Goal: Task Accomplishment & Management: Use online tool/utility

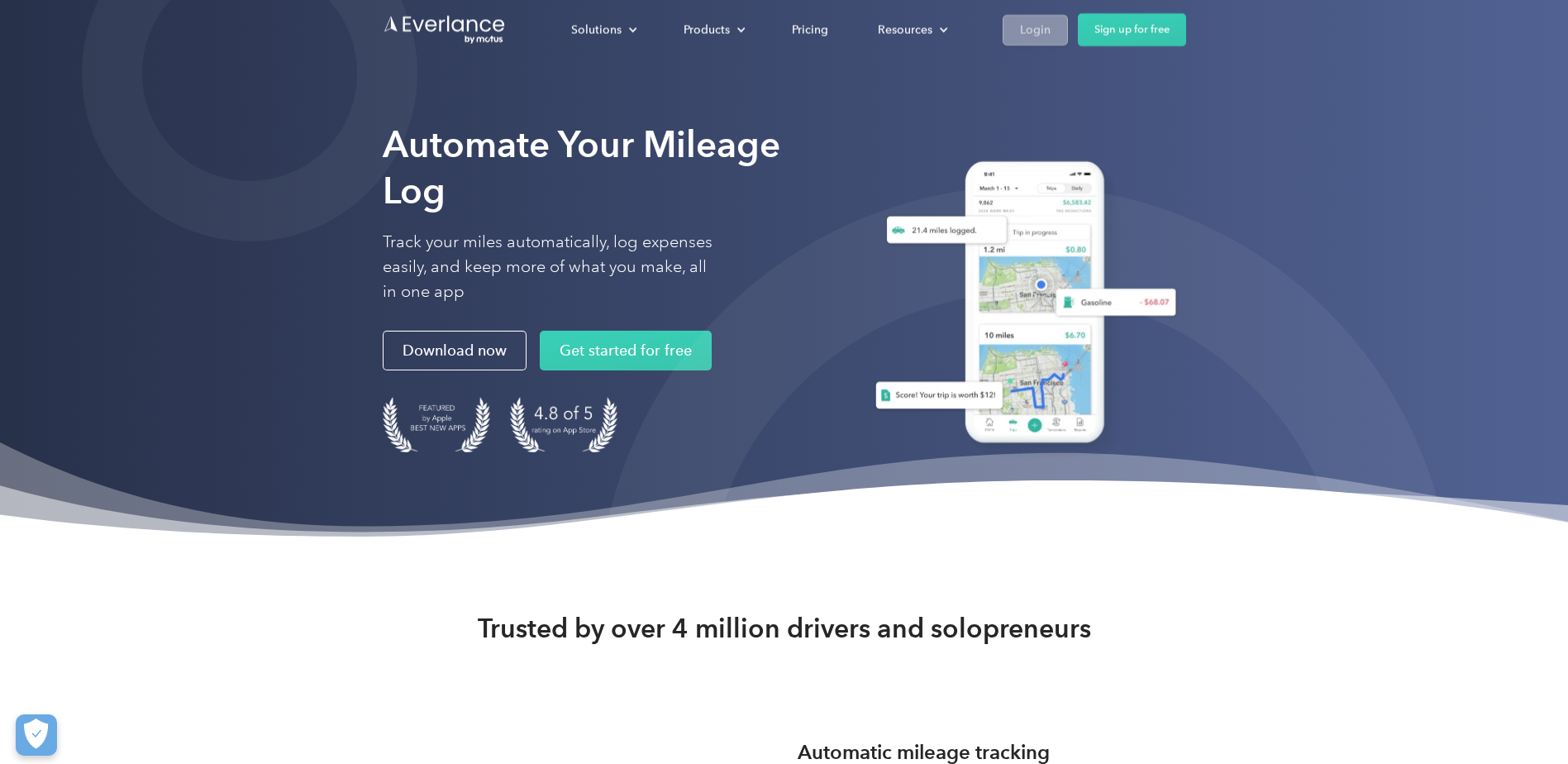
click at [1045, 28] on div "Login" at bounding box center [1034, 29] width 31 height 21
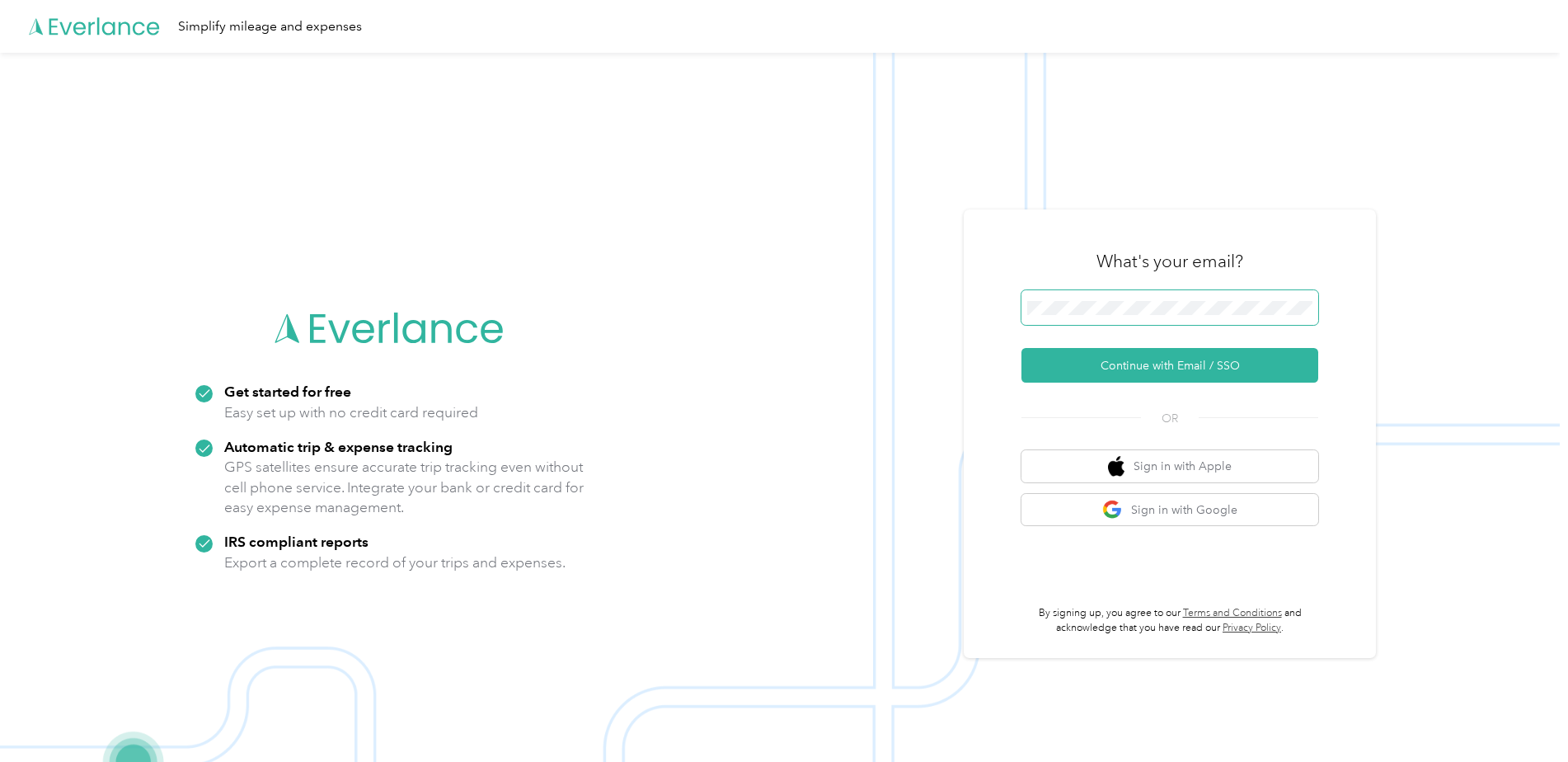
click at [1021, 348] on button "Continue with Email / SSO" at bounding box center [1169, 365] width 297 height 35
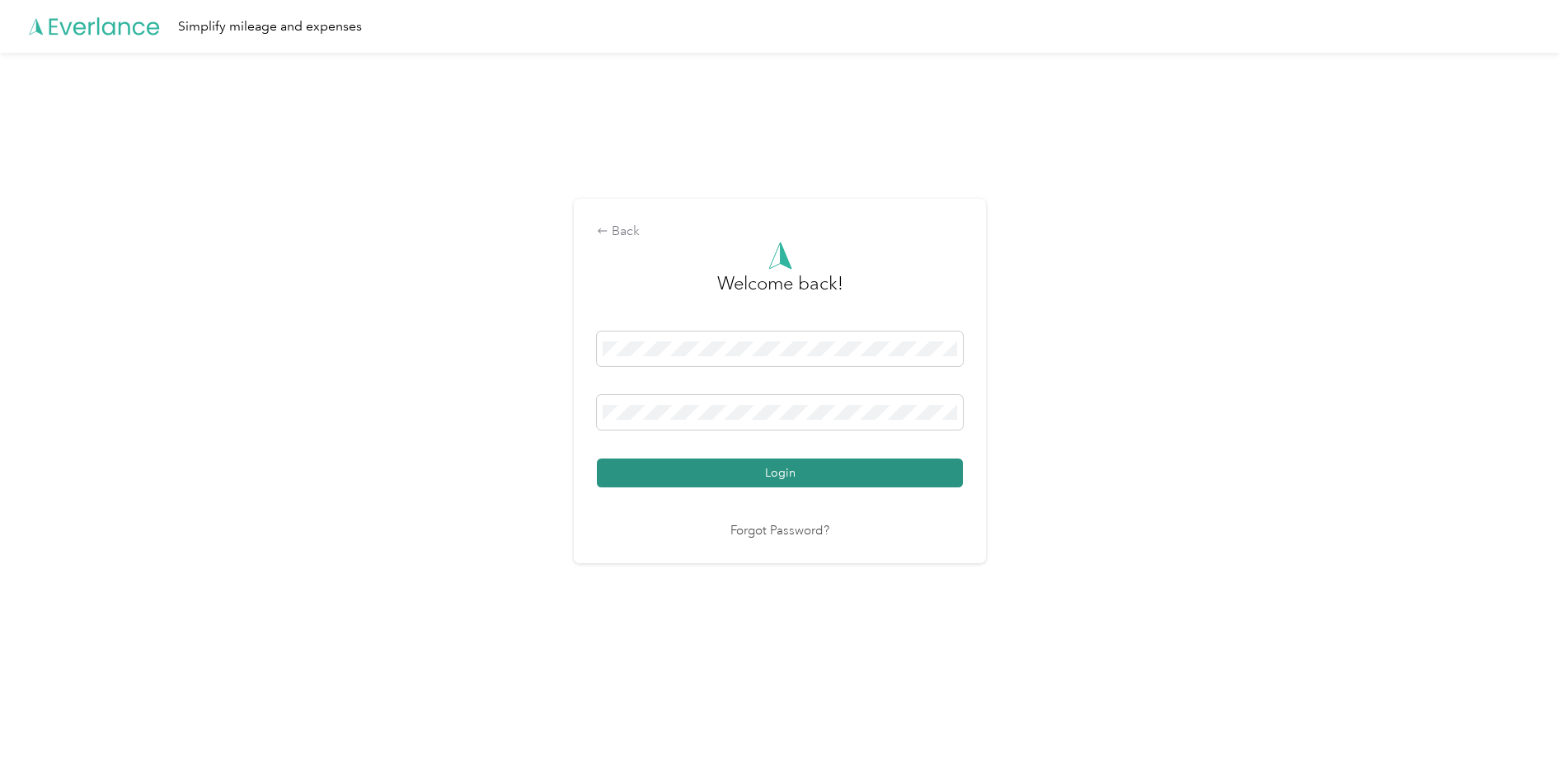
click at [720, 474] on button "Login" at bounding box center [780, 473] width 366 height 29
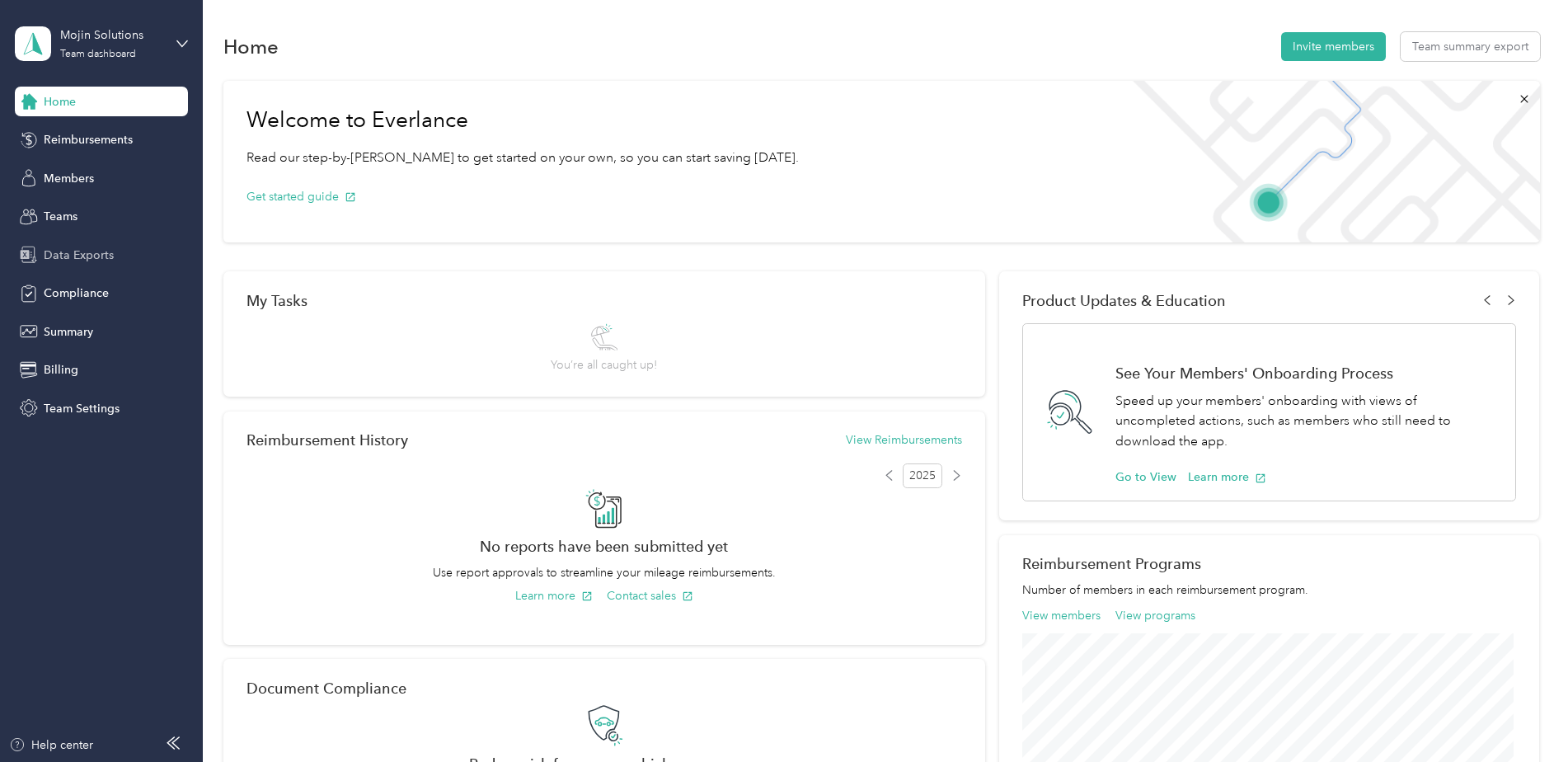
click at [69, 255] on span "Data Exports" at bounding box center [79, 255] width 70 height 17
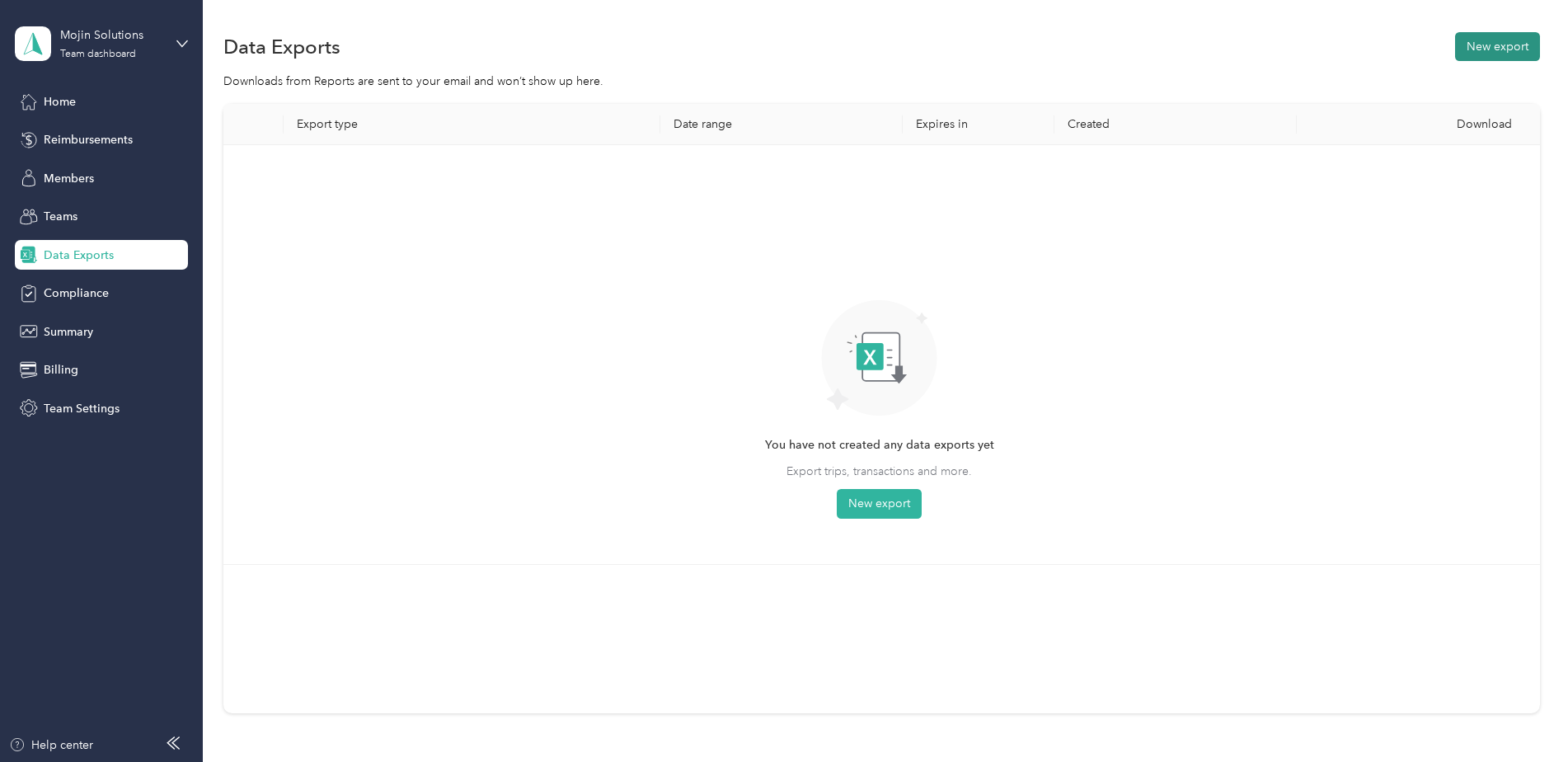
click at [1477, 48] on button "New export" at bounding box center [1497, 47] width 85 height 29
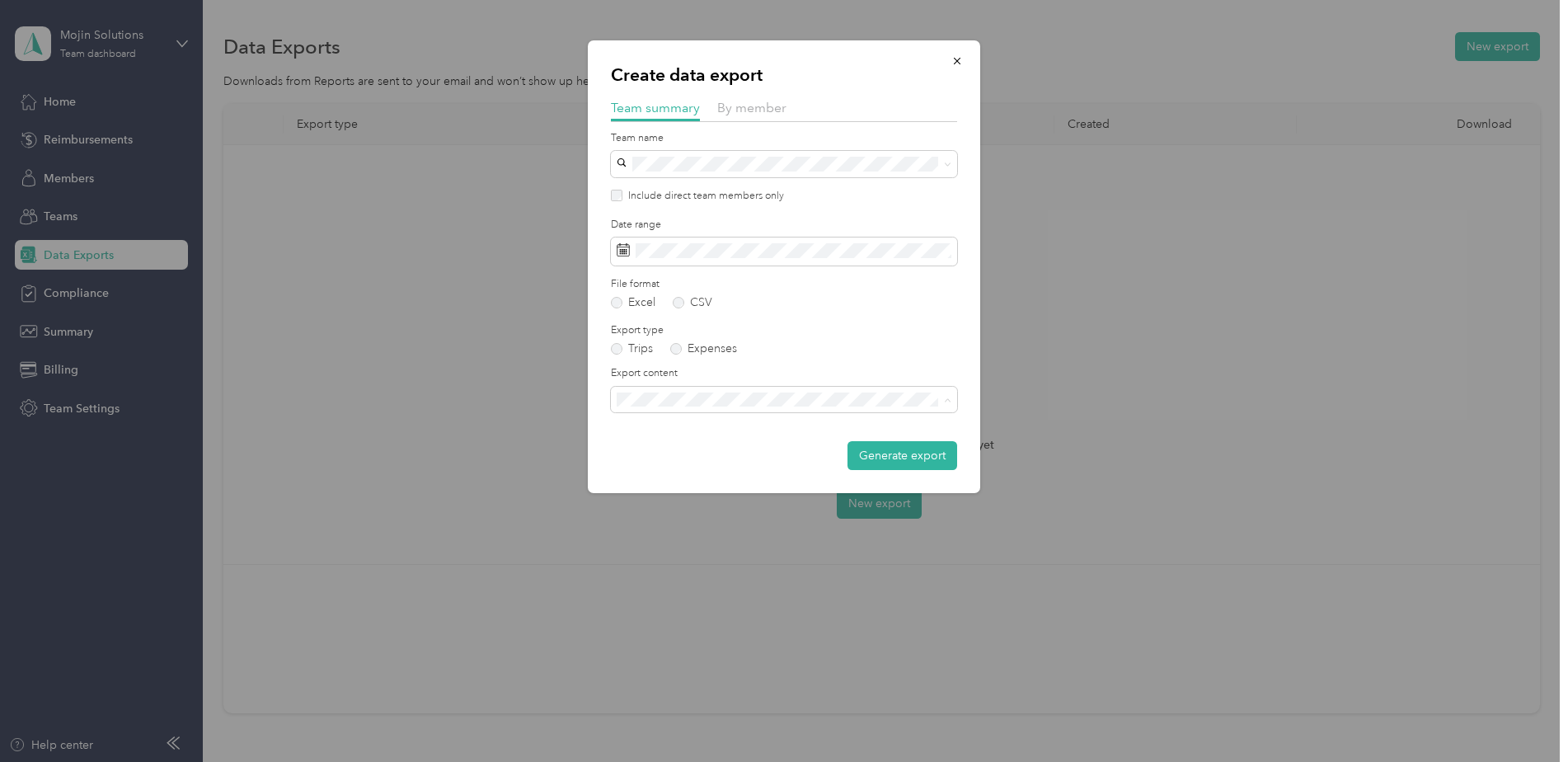
click at [663, 448] on li "Summary and full trips list" at bounding box center [784, 457] width 346 height 29
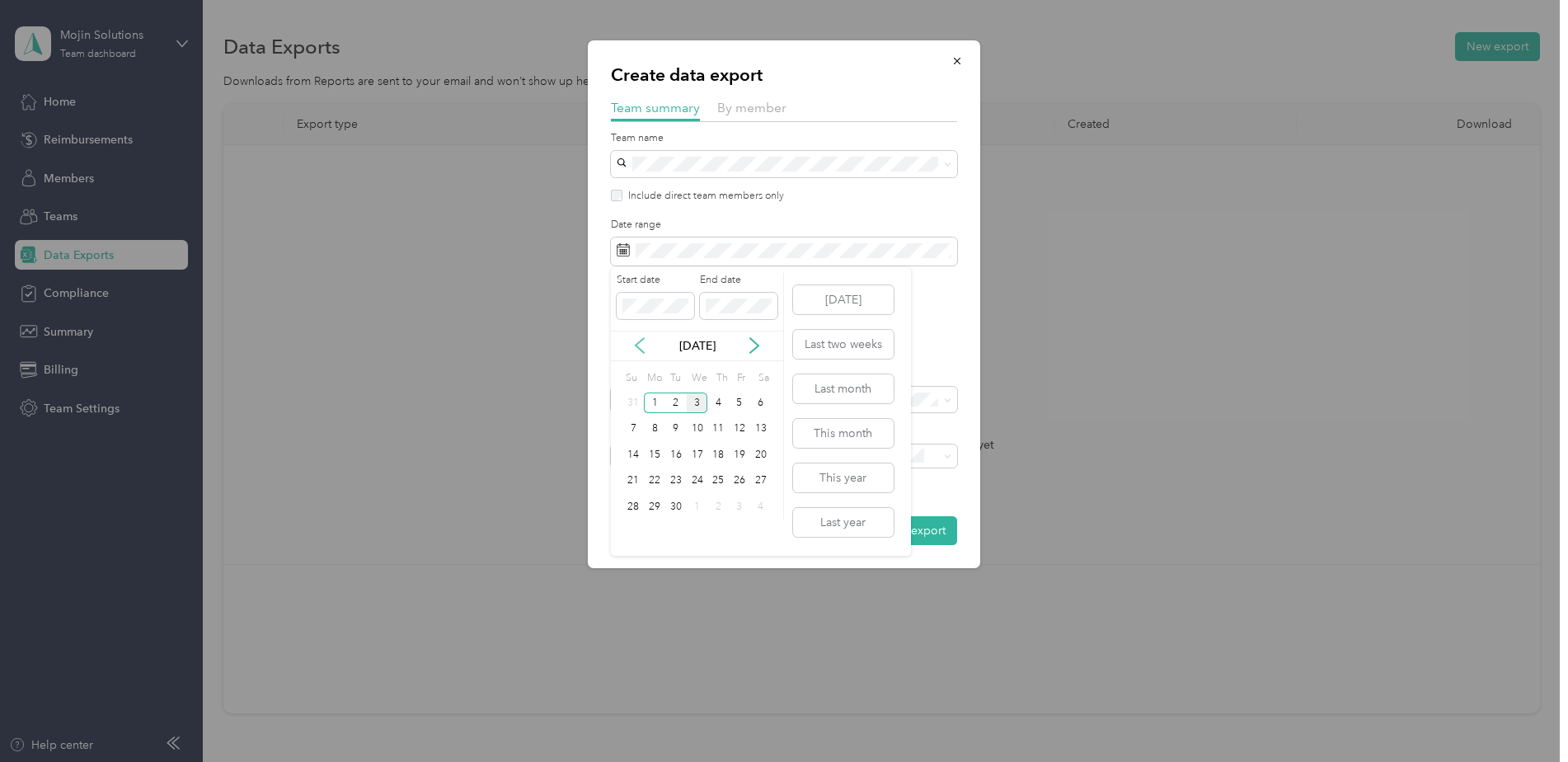
click at [638, 343] on icon at bounding box center [639, 345] width 8 height 15
click at [629, 526] on div "31" at bounding box center [634, 533] width 22 height 21
drag, startPoint x: 750, startPoint y: 336, endPoint x: 747, endPoint y: 347, distance: 11.4
click at [750, 338] on div "Aug 2025" at bounding box center [697, 346] width 172 height 31
click at [751, 338] on icon at bounding box center [754, 345] width 8 height 15
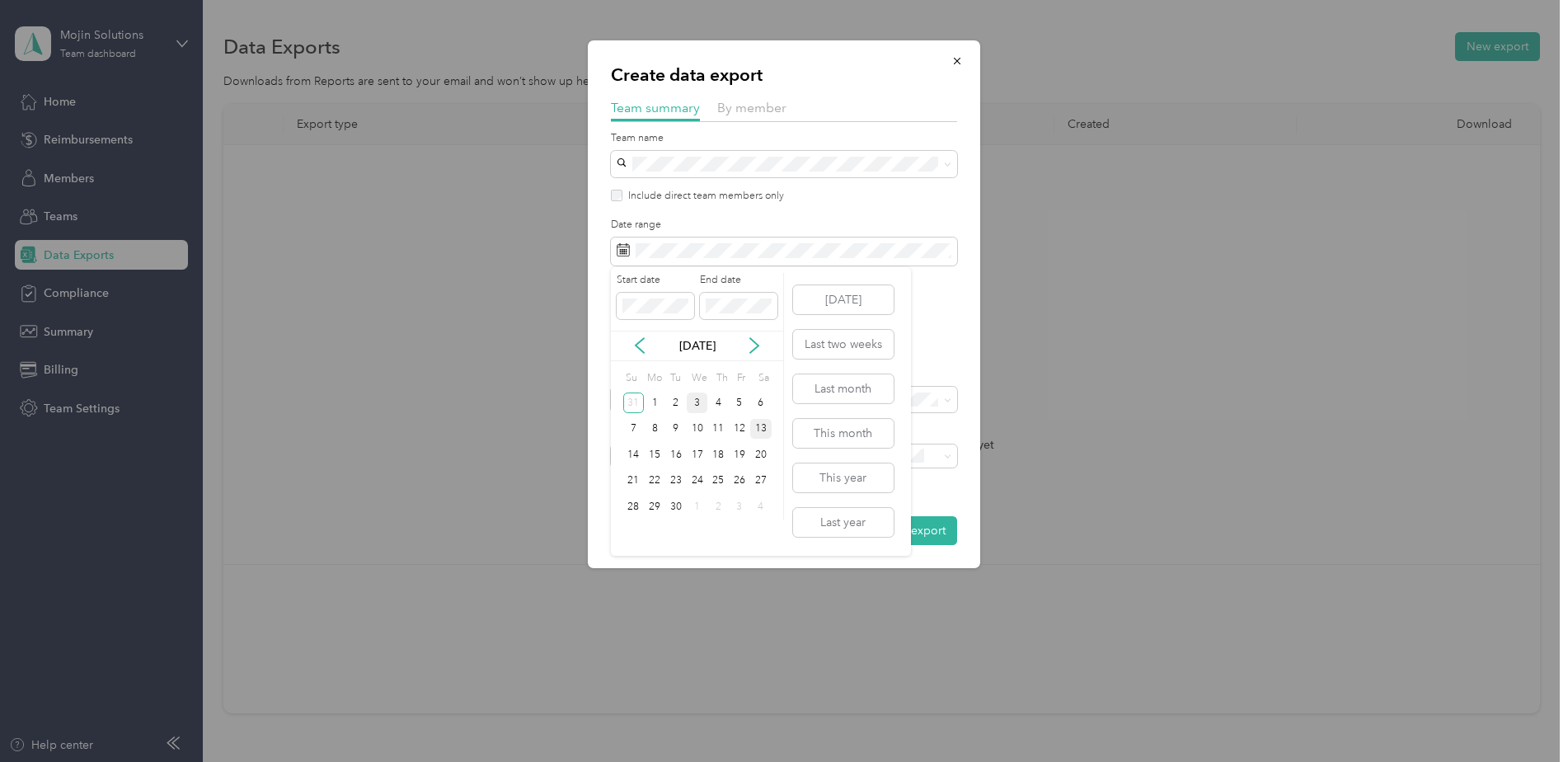
click at [760, 425] on div "13" at bounding box center [761, 429] width 22 height 21
click at [890, 527] on button "Generate export" at bounding box center [902, 531] width 110 height 29
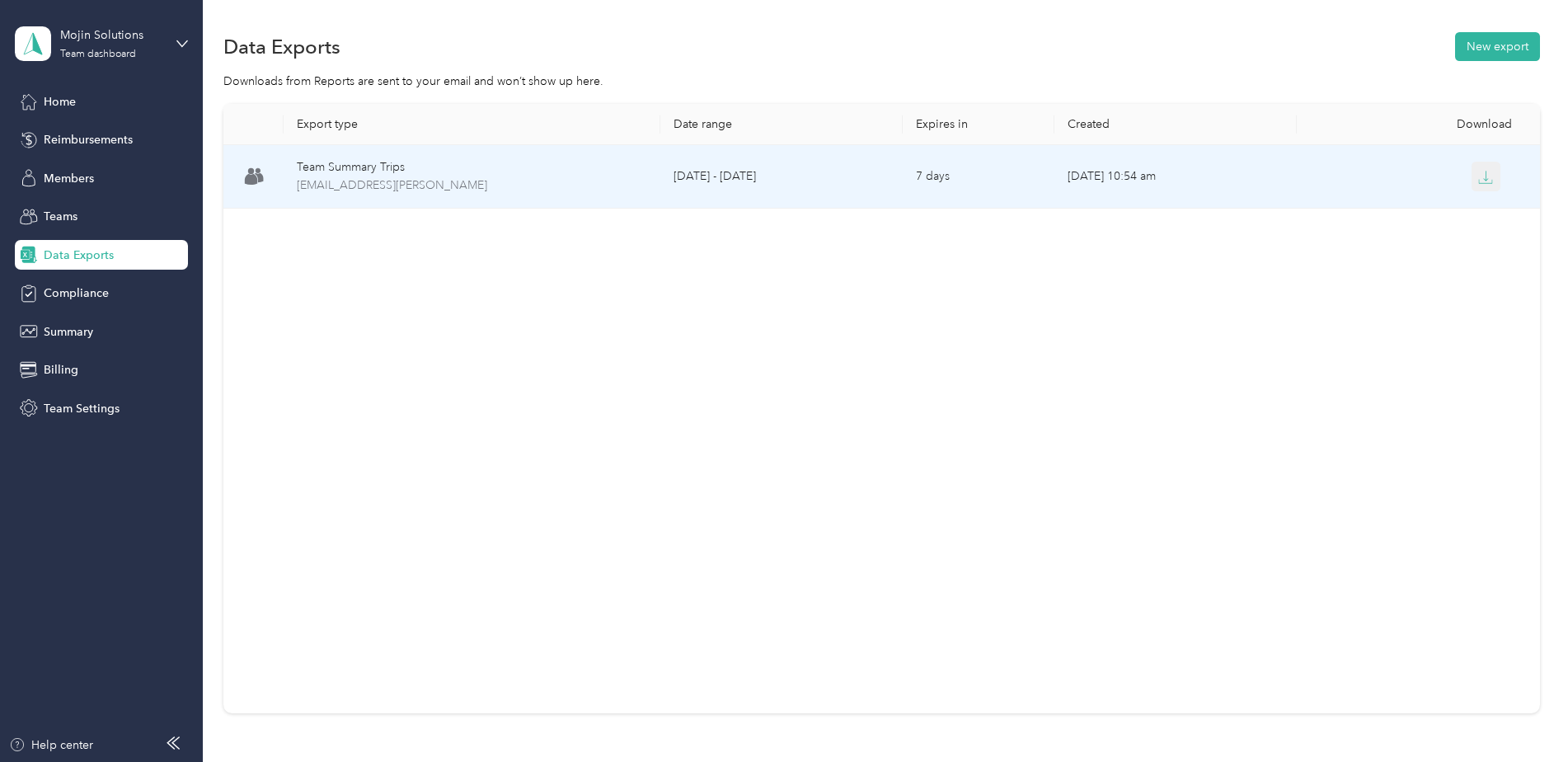
click at [1482, 174] on icon "button" at bounding box center [1486, 177] width 15 height 15
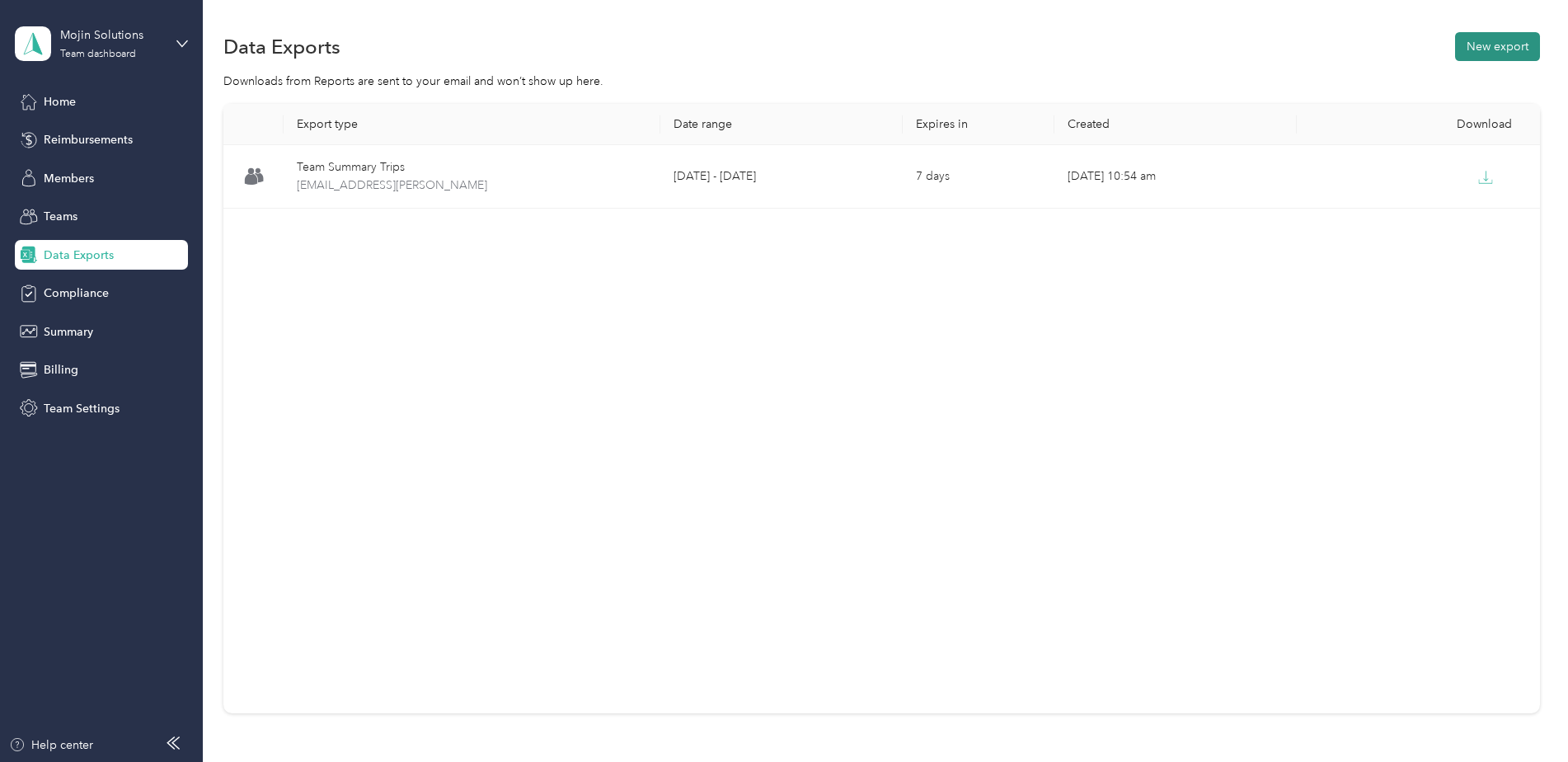
click at [1483, 52] on button "New export" at bounding box center [1497, 47] width 85 height 29
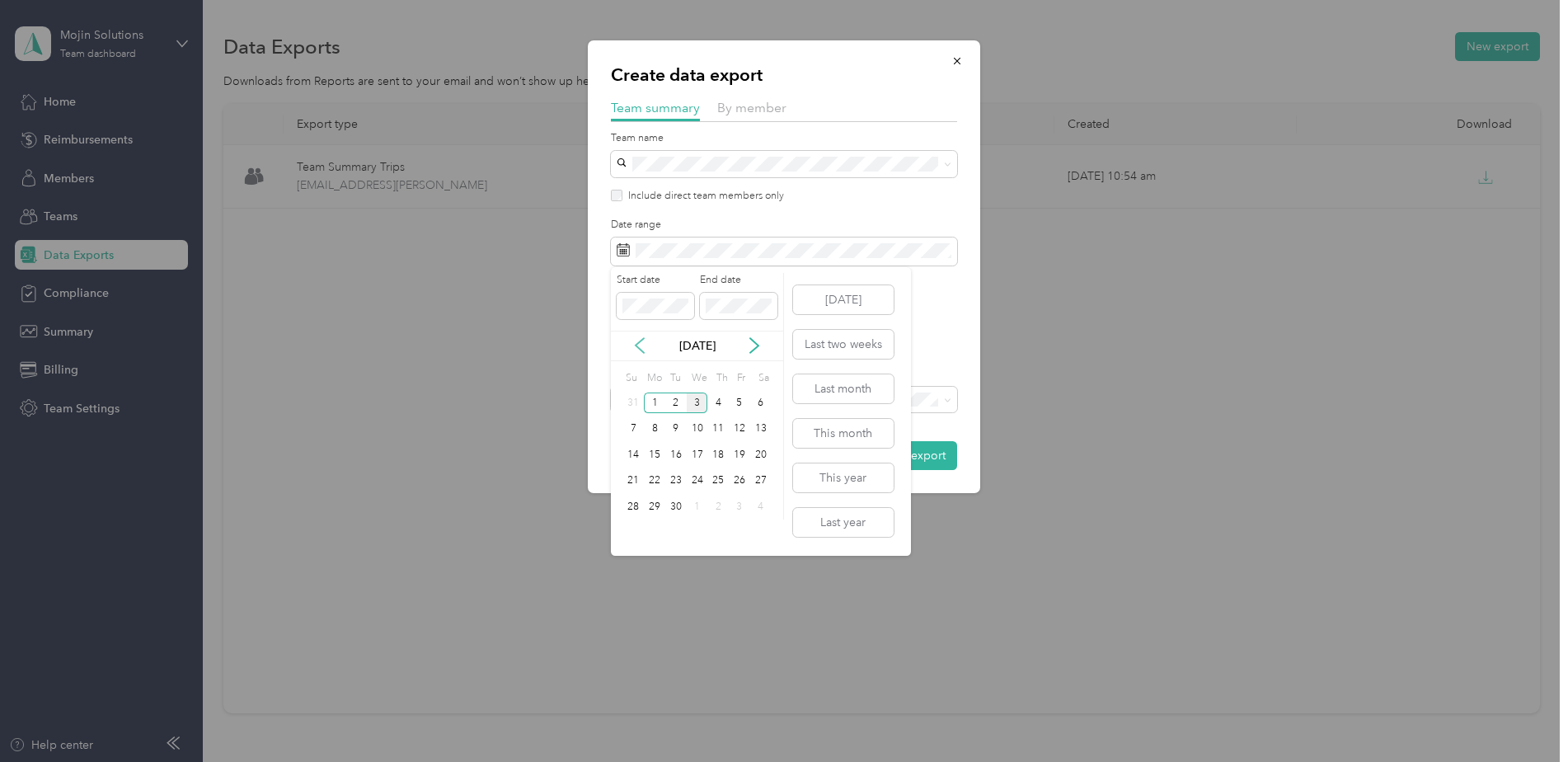
click at [635, 347] on icon at bounding box center [639, 345] width 17 height 17
click at [755, 352] on icon at bounding box center [754, 345] width 17 height 17
click at [633, 475] on div "17" at bounding box center [634, 481] width 22 height 21
click at [763, 511] on div "30" at bounding box center [761, 507] width 22 height 21
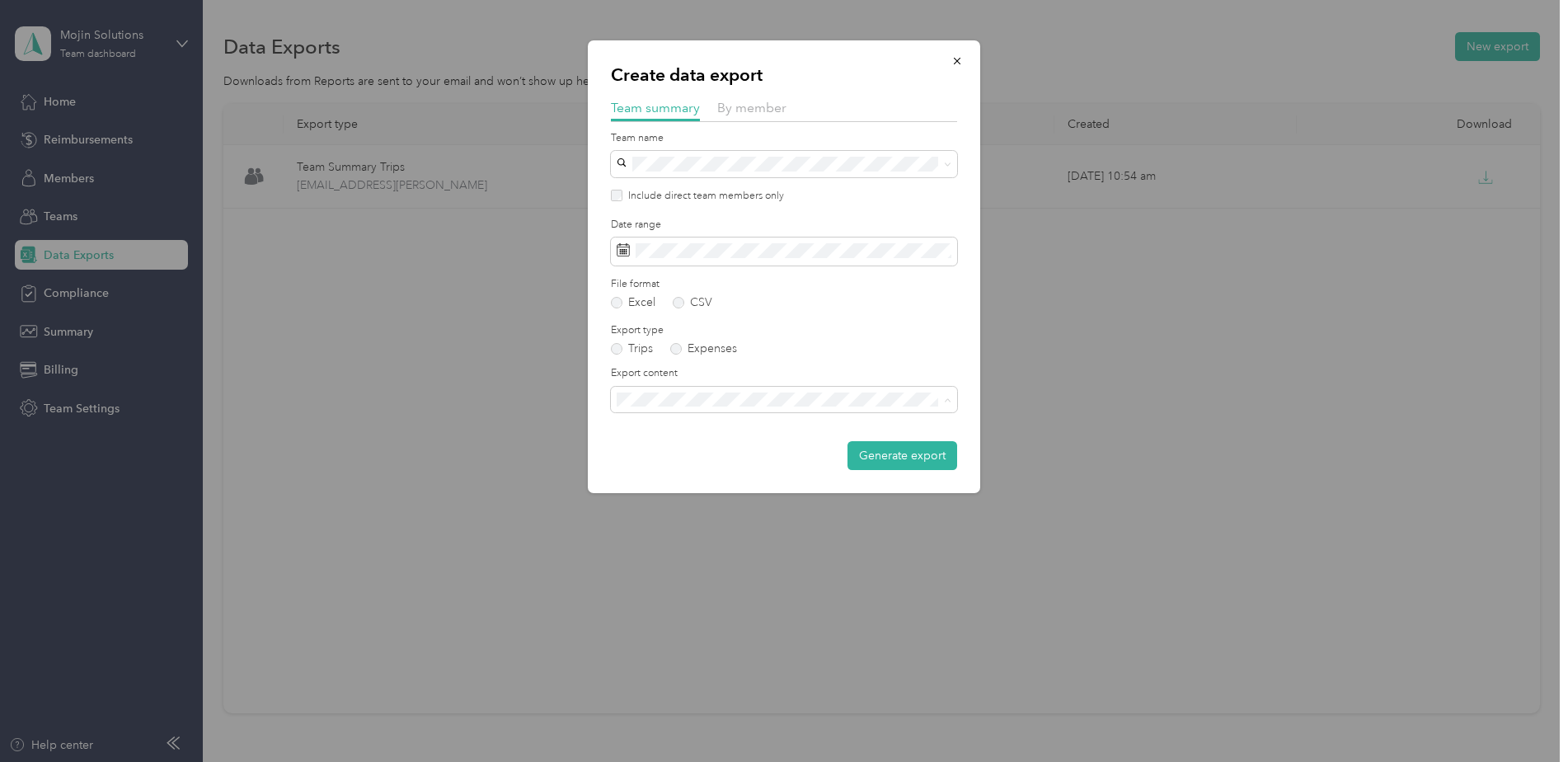
click at [695, 451] on span "Summary and full trips list" at bounding box center [688, 457] width 132 height 14
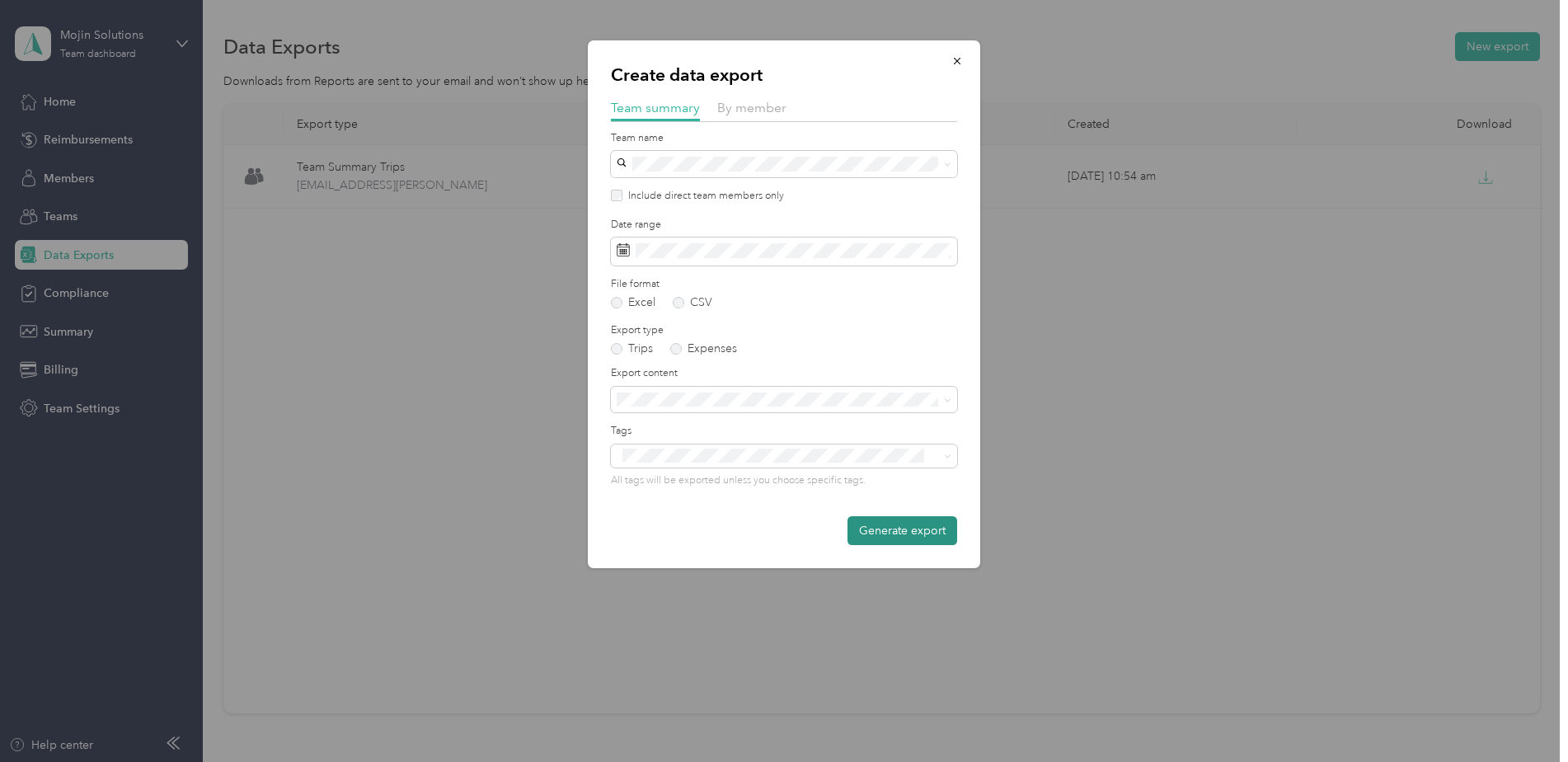
click at [906, 520] on button "Generate export" at bounding box center [902, 531] width 110 height 29
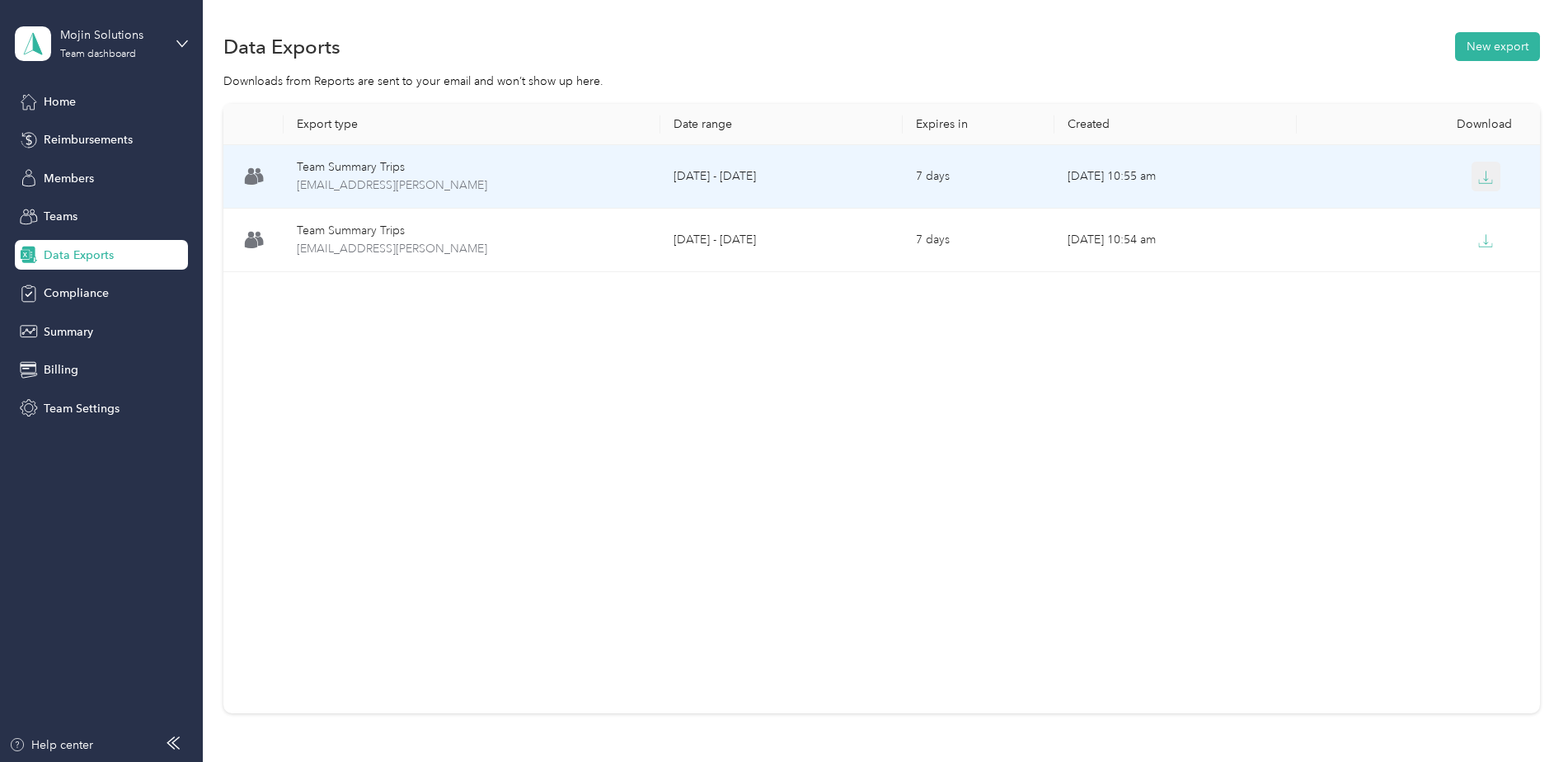
click at [1485, 177] on icon "button" at bounding box center [1486, 177] width 15 height 15
